Goal: Information Seeking & Learning: Learn about a topic

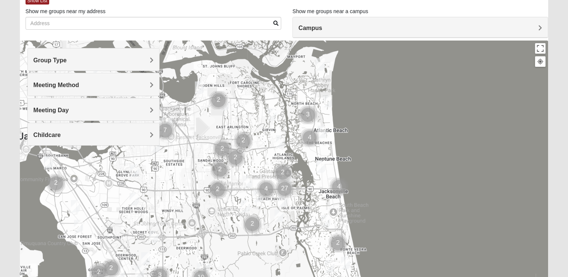
scroll to position [60, 0]
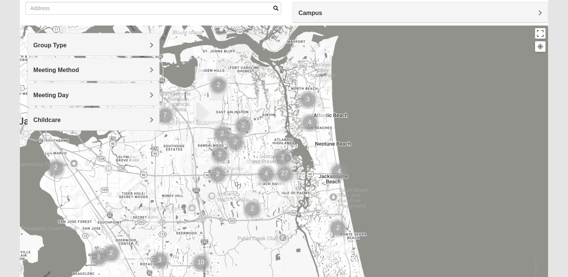
click at [91, 43] on h4 "Group Type" at bounding box center [93, 45] width 120 height 7
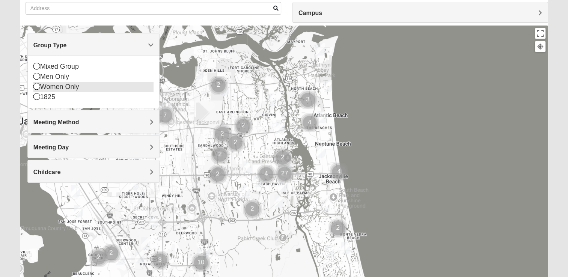
click at [38, 85] on icon at bounding box center [36, 86] width 7 height 7
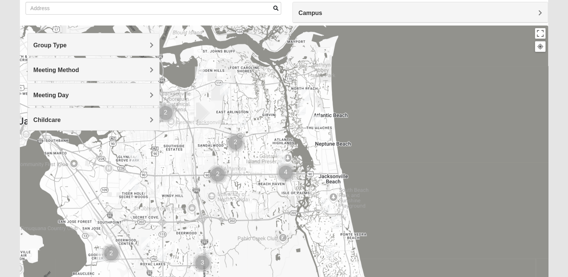
click at [71, 71] on span "Meeting Method" at bounding box center [56, 70] width 46 height 6
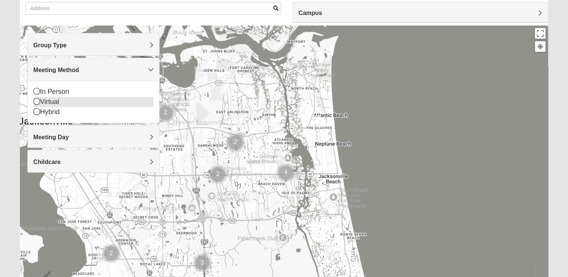
click at [36, 104] on icon at bounding box center [36, 101] width 7 height 7
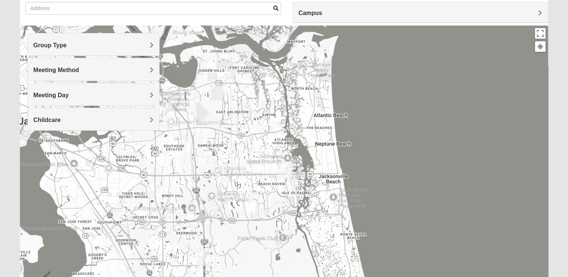
click at [51, 97] on span "Meeting Day" at bounding box center [50, 95] width 35 height 6
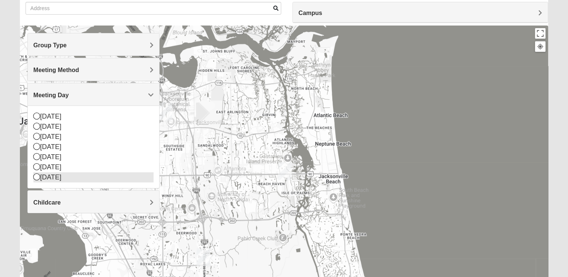
click at [36, 175] on icon at bounding box center [36, 177] width 7 height 7
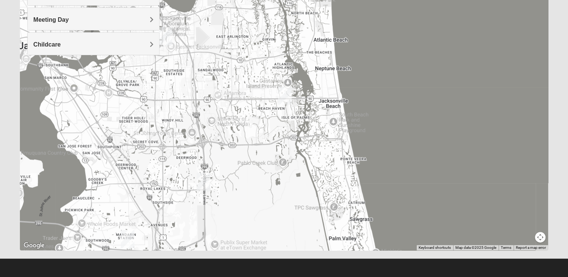
scroll to position [136, 0]
click at [281, 91] on img "San Pablo" at bounding box center [285, 95] width 14 height 18
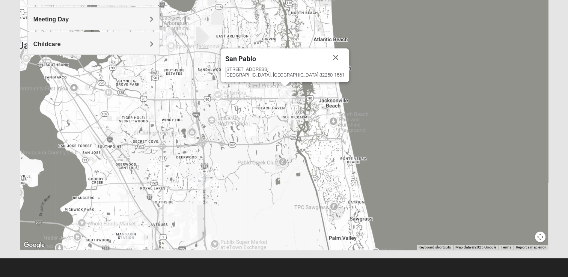
click at [141, 142] on div "[GEOGRAPHIC_DATA] [STREET_ADDRESS]" at bounding box center [284, 100] width 529 height 301
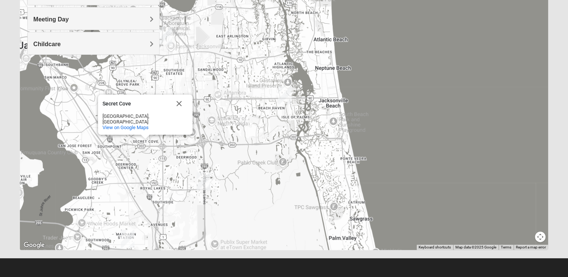
click at [129, 41] on h4 "Childcare" at bounding box center [93, 44] width 120 height 7
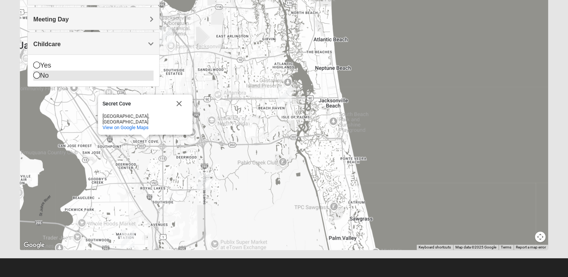
click at [66, 74] on div "No" at bounding box center [93, 76] width 120 height 10
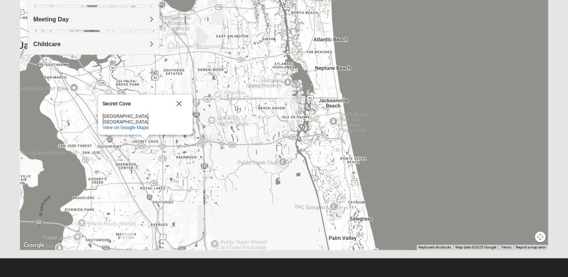
click at [113, 23] on div "Meeting Day" at bounding box center [93, 19] width 131 height 22
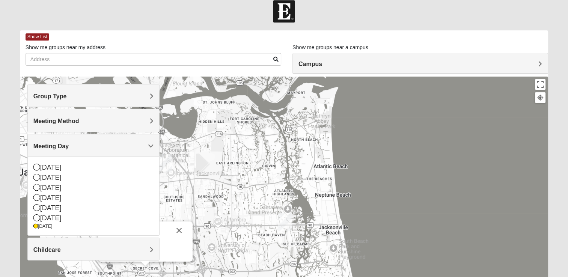
scroll to position [0, 0]
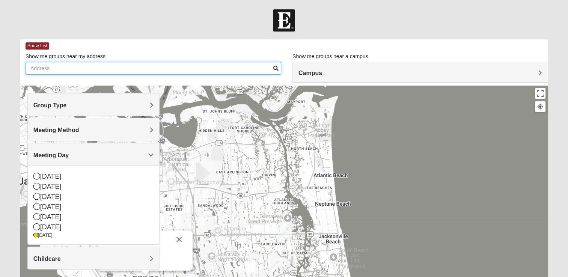
click at [93, 67] on input "Show me groups near my address" at bounding box center [154, 68] width 256 height 13
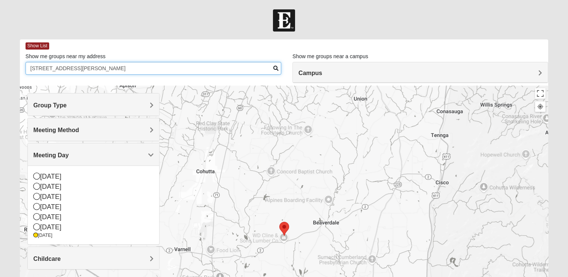
type input "[STREET_ADDRESS][PERSON_NAME]"
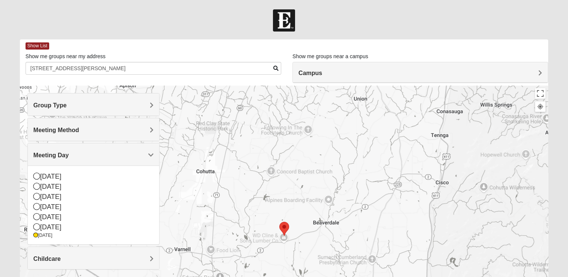
click at [286, 231] on img "Selected Address" at bounding box center [284, 229] width 10 height 14
click at [141, 101] on div "Group Type" at bounding box center [93, 105] width 131 height 22
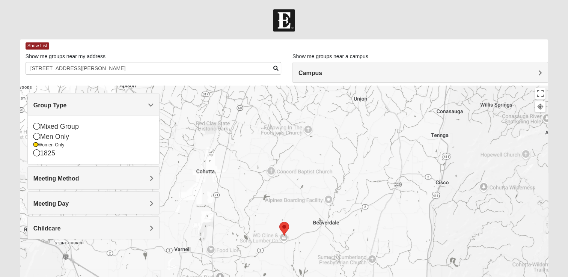
click at [447, 70] on h4 "Campus" at bounding box center [421, 72] width 244 height 7
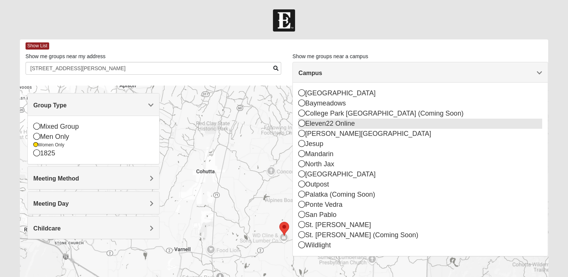
click at [352, 125] on div "Eleven22 Online" at bounding box center [421, 124] width 244 height 10
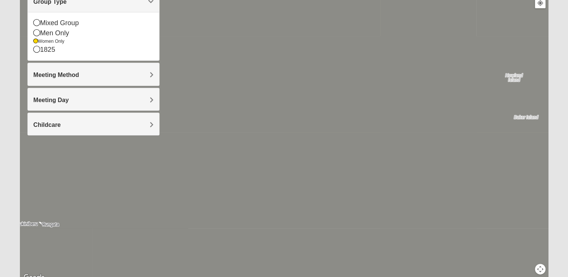
scroll to position [136, 0]
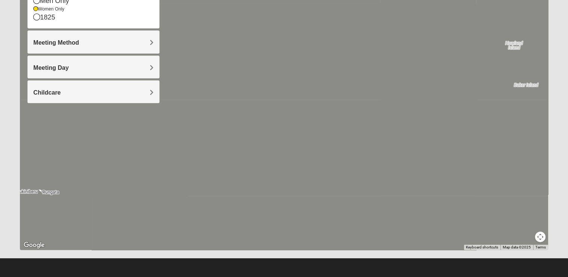
click at [57, 44] on span "Meeting Method" at bounding box center [56, 42] width 46 height 6
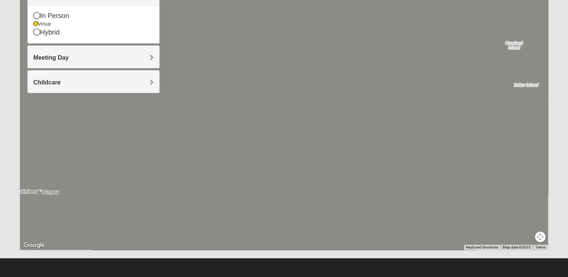
click at [51, 58] on span "Meeting Day" at bounding box center [50, 57] width 35 height 6
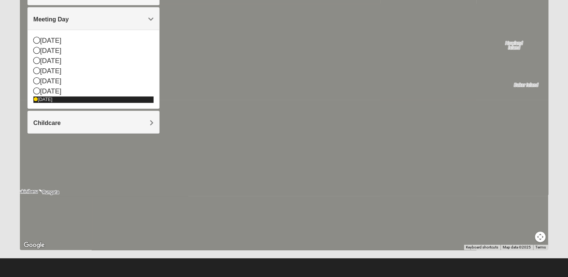
click at [36, 99] on icon at bounding box center [35, 99] width 5 height 5
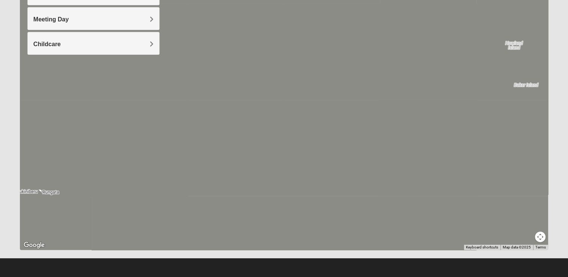
click at [72, 49] on div "Childcare" at bounding box center [93, 43] width 131 height 22
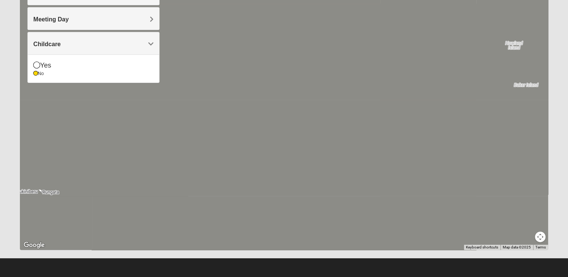
click at [121, 138] on div "Secret Cove [GEOGRAPHIC_DATA], [GEOGRAPHIC_DATA] View on Google Maps" at bounding box center [284, 100] width 529 height 301
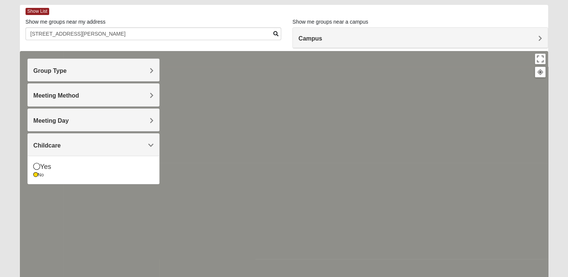
scroll to position [0, 0]
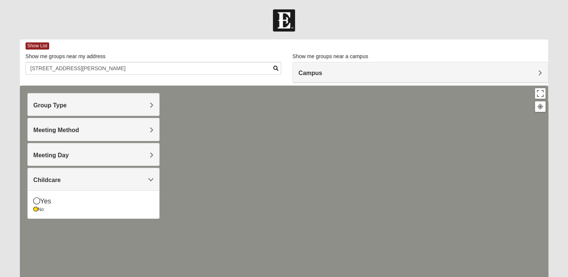
click at [529, 76] on h4 "Campus" at bounding box center [421, 72] width 244 height 7
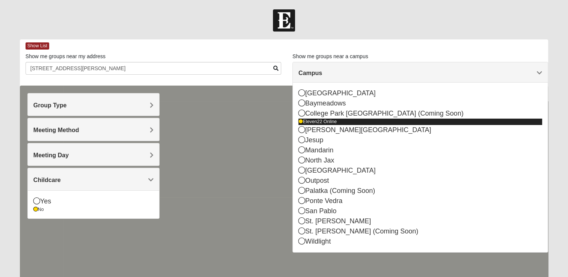
click at [332, 124] on div "Eleven22 Online" at bounding box center [421, 122] width 244 height 6
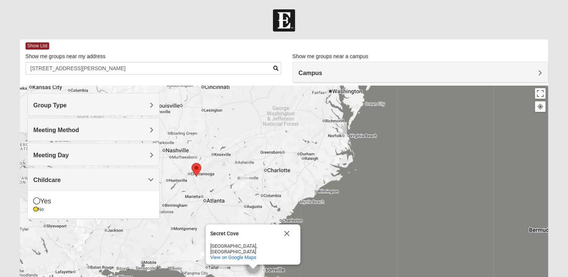
click at [195, 171] on img "Selected Address" at bounding box center [197, 170] width 10 height 14
click at [195, 172] on img "Selected Address" at bounding box center [197, 170] width 10 height 14
click at [230, 237] on div "Secret Cove" at bounding box center [244, 234] width 68 height 6
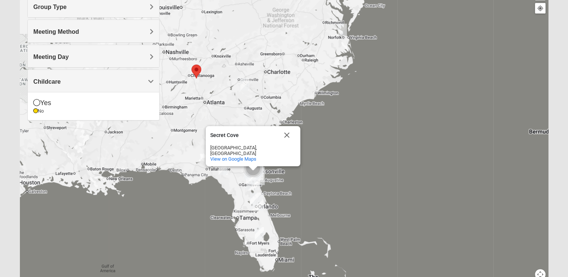
scroll to position [136, 0]
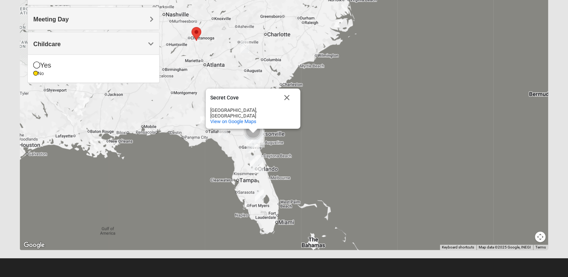
click at [255, 161] on img "College Park Orlando (Coming Soon)" at bounding box center [257, 164] width 14 height 18
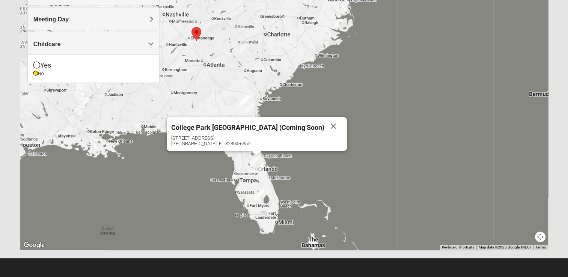
click at [247, 47] on img "Online Womens White 29370" at bounding box center [244, 47] width 9 height 12
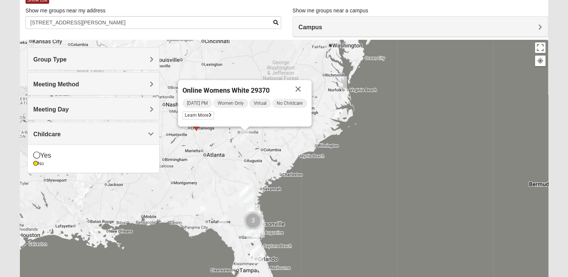
scroll to position [47, 0]
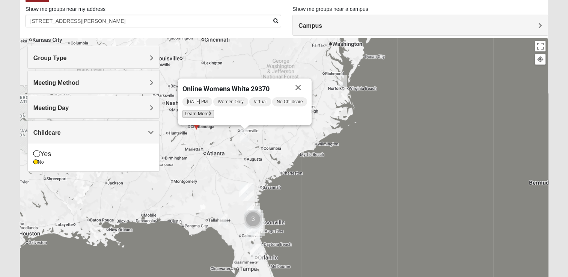
click at [202, 112] on span "Learn More" at bounding box center [199, 114] width 32 height 8
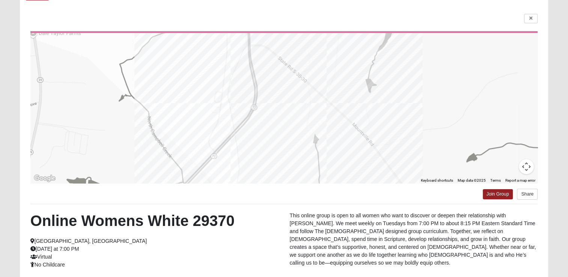
scroll to position [48, 0]
